Goal: Task Accomplishment & Management: Manage account settings

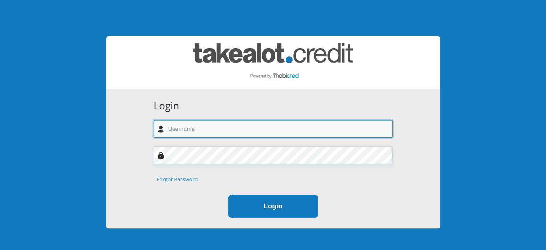
type input "laureenwhiteley@ymail.com"
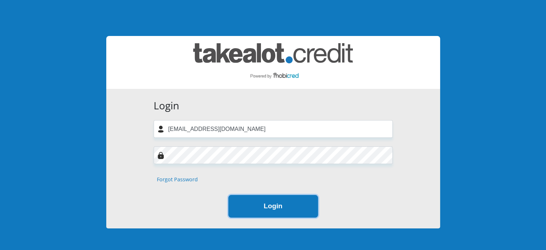
click at [265, 201] on button "Login" at bounding box center [273, 206] width 90 height 23
